Goal: Transaction & Acquisition: Purchase product/service

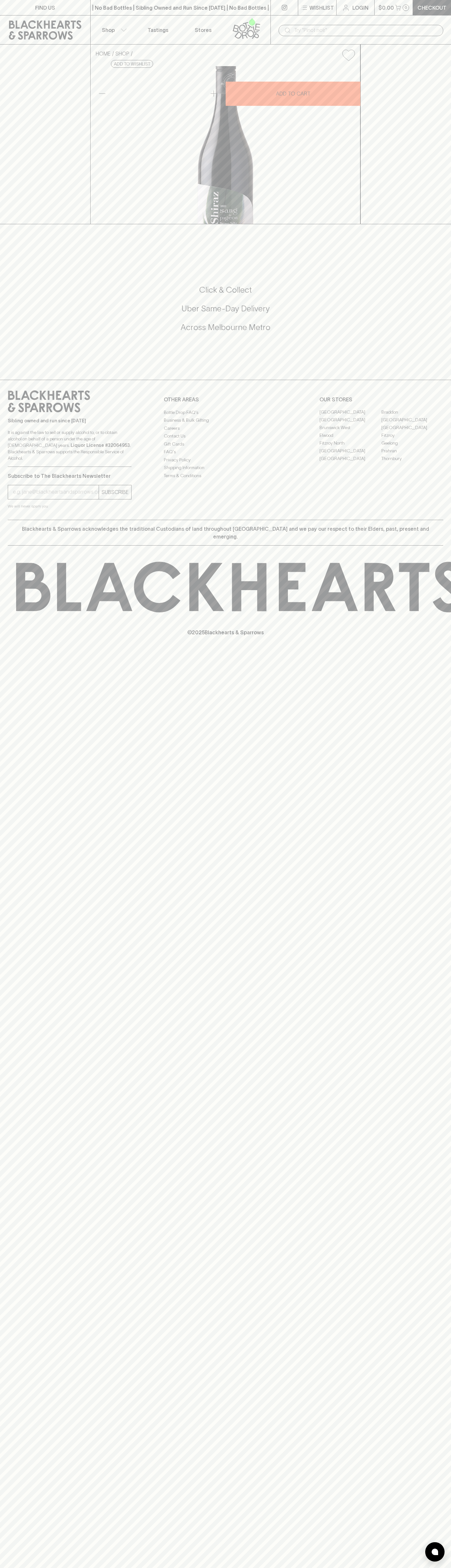
click at [321, 1] on button "Wishlist" at bounding box center [317, 8] width 38 height 15
click at [107, 1567] on html "FIND US | No Bad Bottles | Sibling Owned and Run Since [DATE] | No Bad Bottles …" at bounding box center [226, 784] width 451 height 1568
click at [10, 1121] on div at bounding box center [226, 784] width 451 height 1568
